Goal: Information Seeking & Learning: Learn about a topic

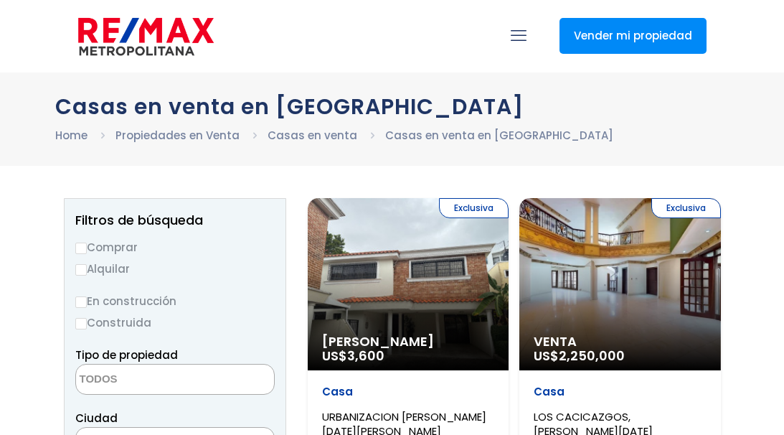
select select
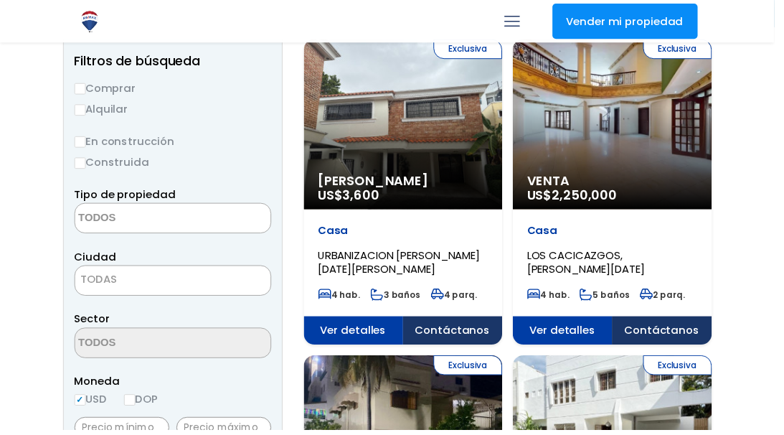
scroll to position [143, 0]
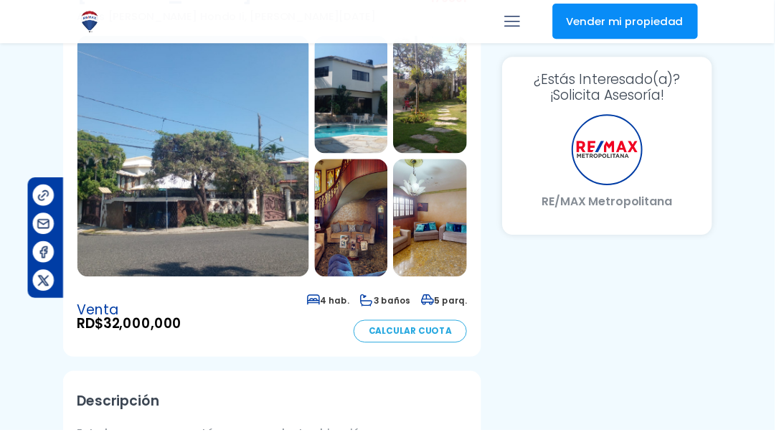
scroll to position [143, 158]
